Goal: Find specific page/section: Find specific page/section

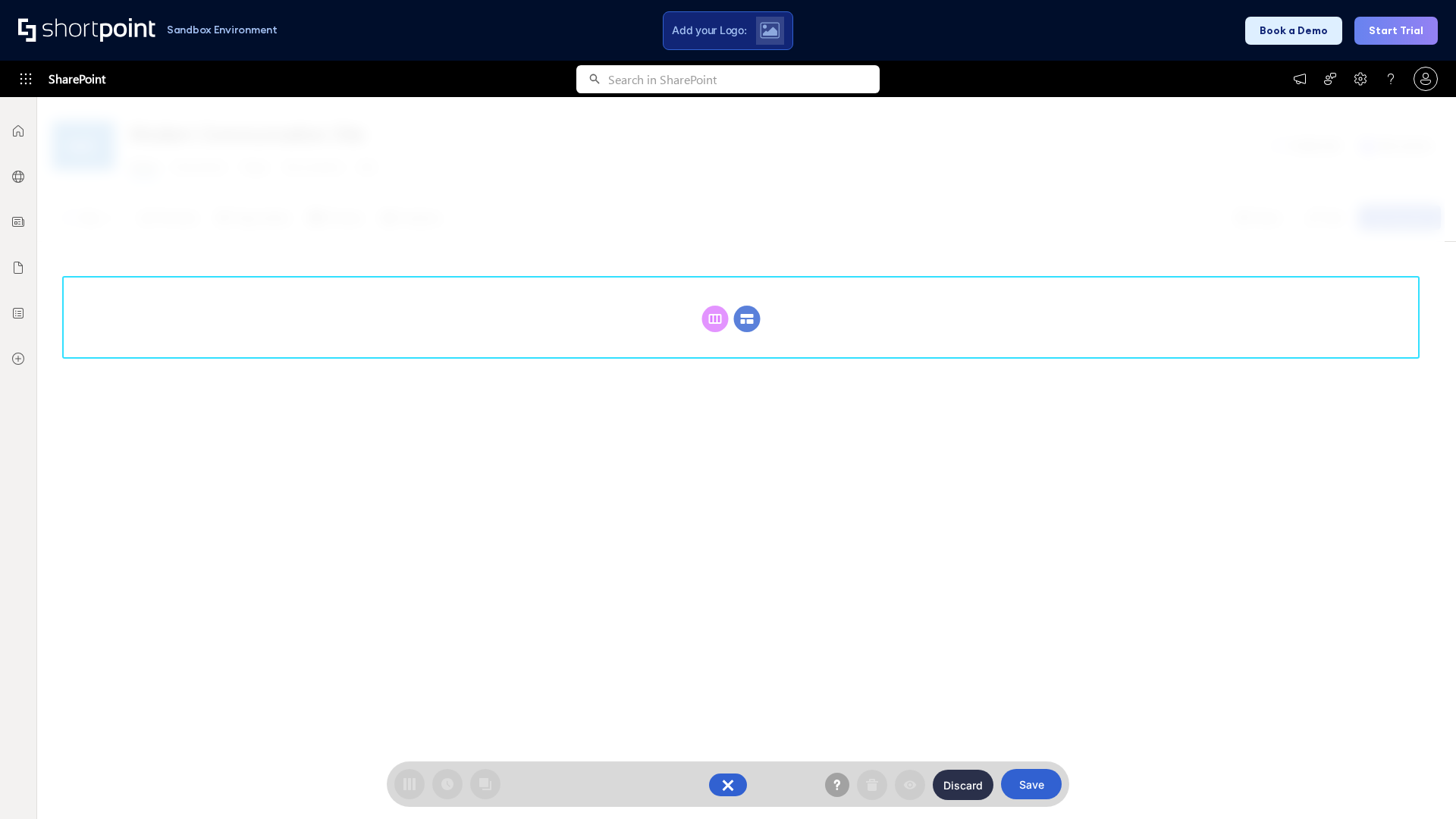
click at [747, 319] on circle at bounding box center [747, 319] width 27 height 27
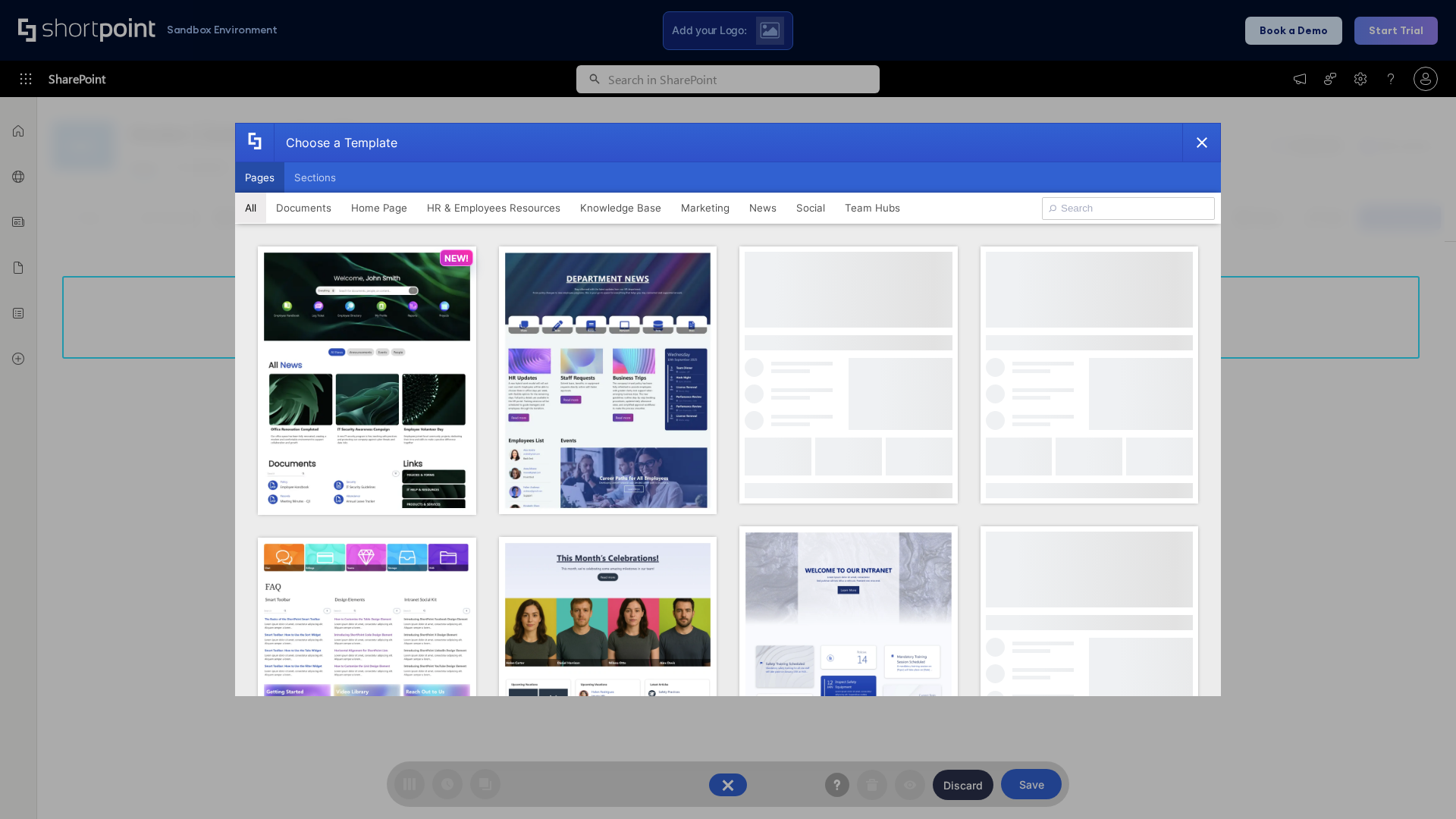
click at [259, 177] on button "Pages" at bounding box center [259, 177] width 49 height 30
type input "HR 2"
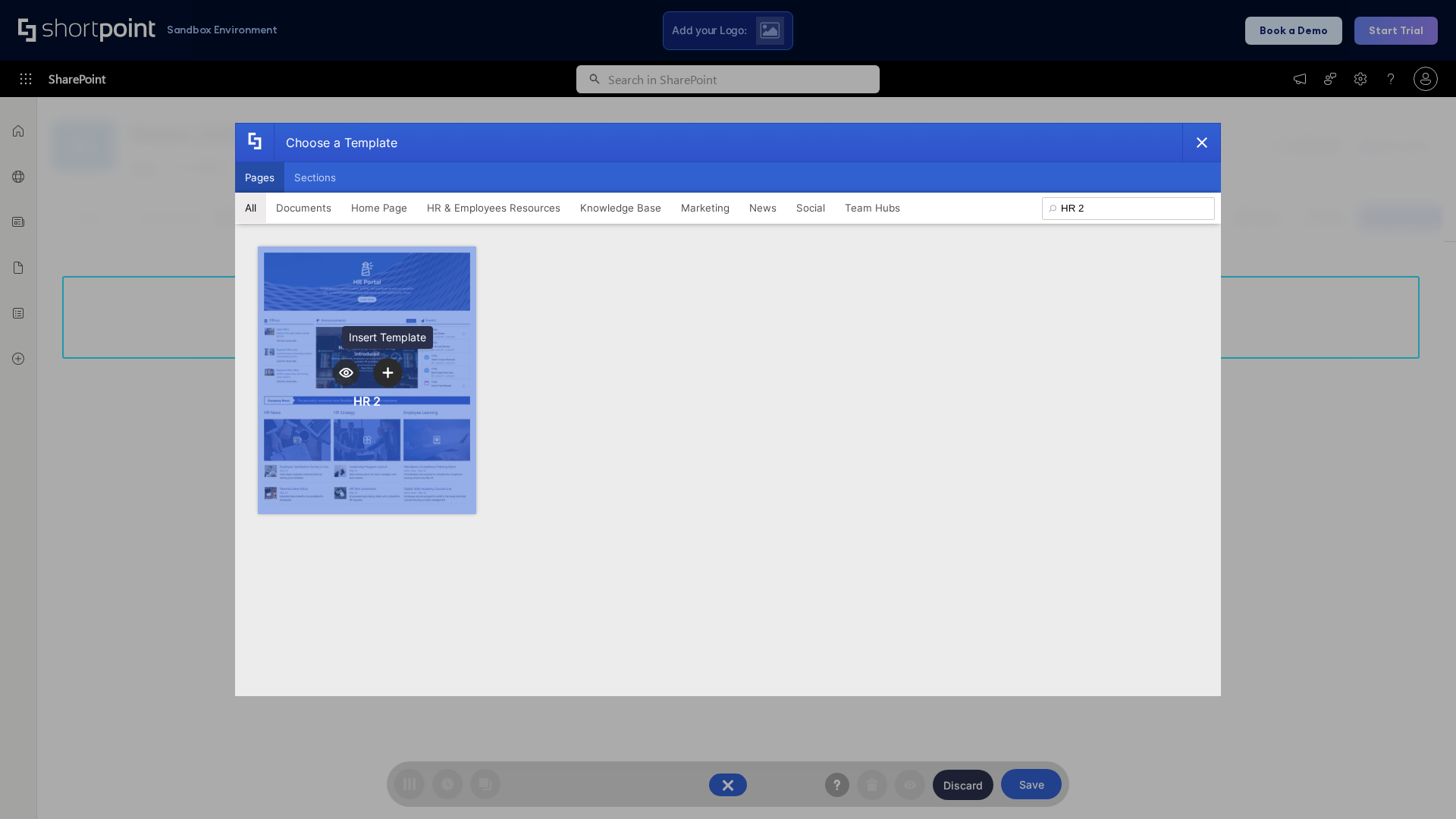
click at [387, 372] on icon "template selector" at bounding box center [388, 372] width 11 height 11
